Goal: Browse casually: Explore the website without a specific task or goal

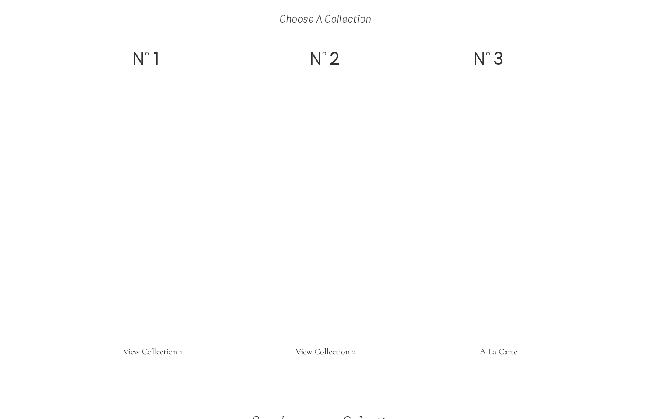
scroll to position [1561, 0]
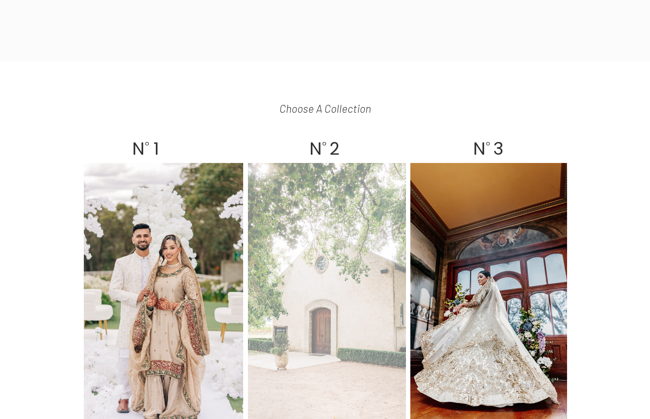
click at [352, 228] on div at bounding box center [327, 298] width 158 height 270
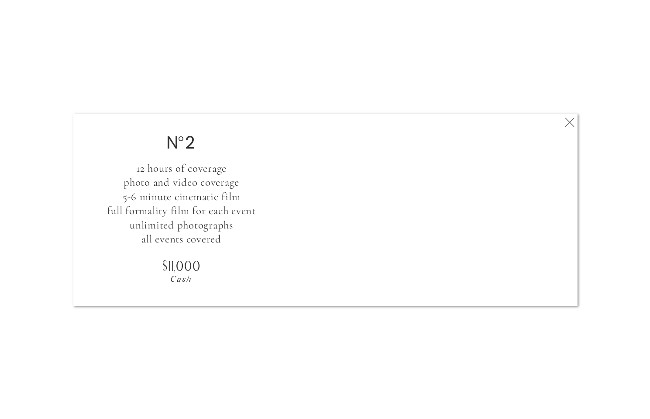
click at [571, 121] on icon at bounding box center [570, 122] width 16 height 17
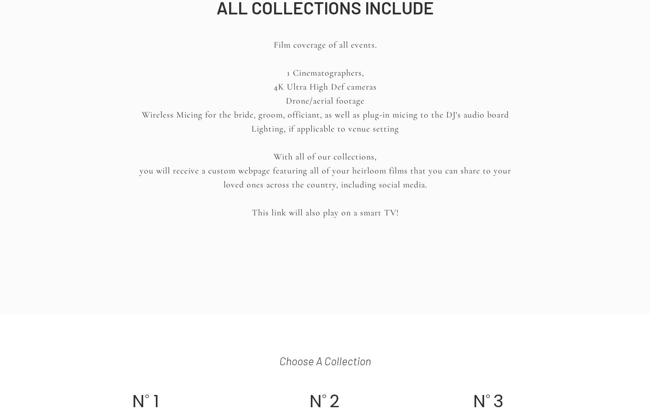
scroll to position [1538, 0]
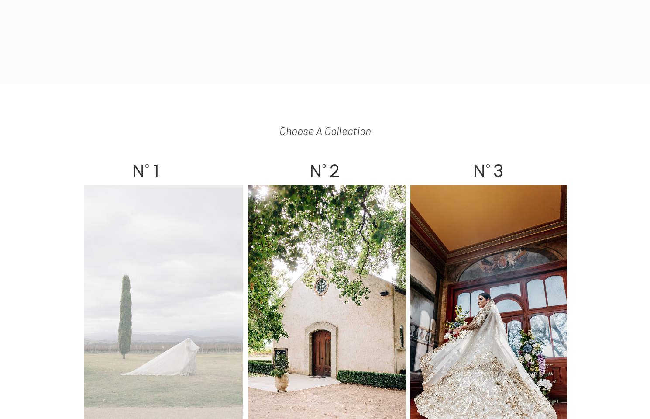
click at [176, 241] on div at bounding box center [163, 320] width 159 height 270
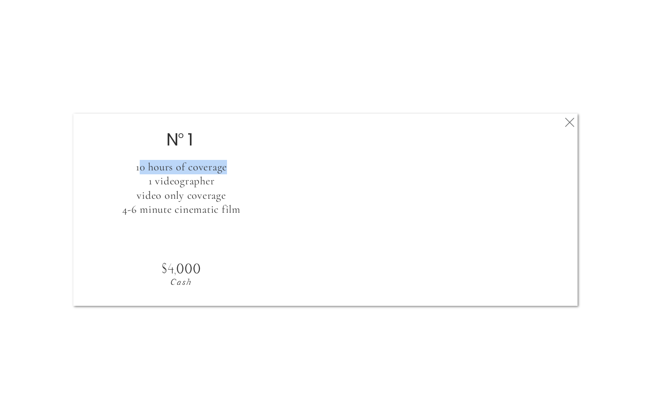
drag, startPoint x: 140, startPoint y: 166, endPoint x: 249, endPoint y: 167, distance: 109.6
click at [249, 167] on h3 "10 hours of coverage 1 videographer video only coverage 4-6 minute cinematic fi…" at bounding box center [182, 203] width 210 height 86
click at [573, 120] on icon at bounding box center [570, 122] width 16 height 17
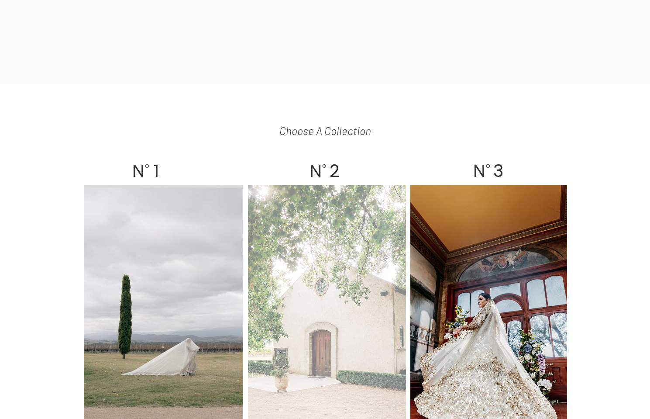
click at [322, 244] on div at bounding box center [327, 320] width 158 height 270
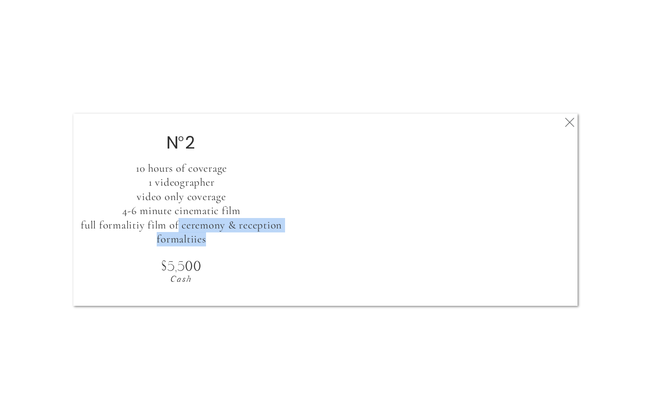
drag, startPoint x: 179, startPoint y: 229, endPoint x: 233, endPoint y: 238, distance: 54.0
click at [233, 236] on h3 "10 hours of coverage 1 videographer video only coverage 4-6 minute cinematic fi…" at bounding box center [182, 204] width 210 height 86
click at [232, 243] on h3 "10 hours of coverage 1 videographer video only coverage 4-6 minute cinematic fi…" at bounding box center [182, 204] width 210 height 86
click at [563, 125] on icon at bounding box center [570, 122] width 16 height 17
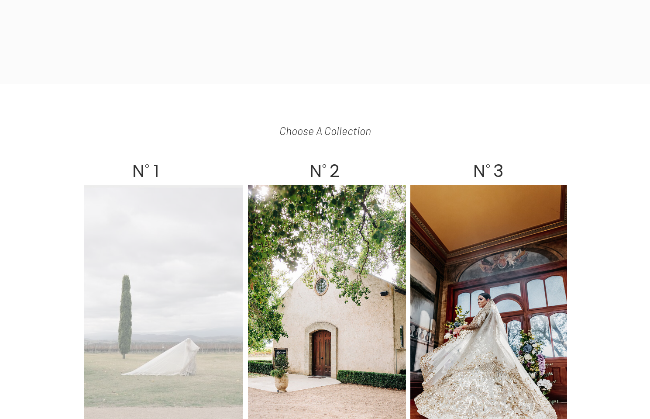
click at [194, 289] on div at bounding box center [163, 320] width 159 height 270
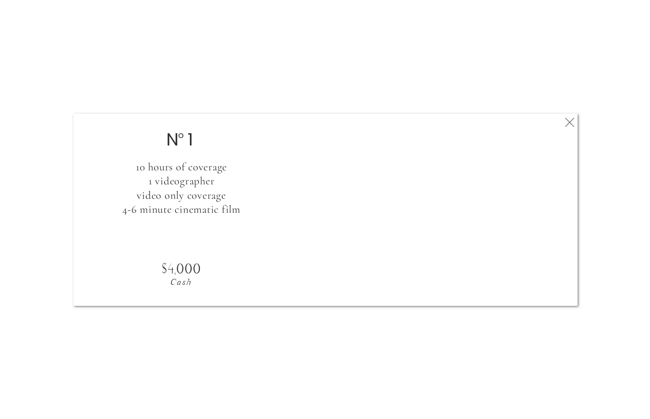
click at [567, 123] on icon at bounding box center [570, 122] width 16 height 17
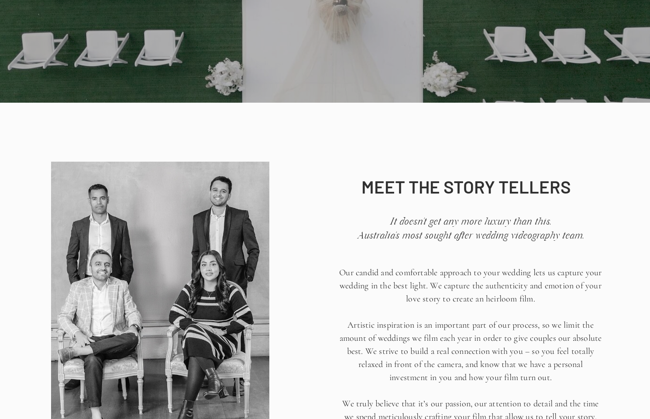
scroll to position [0, 0]
